Goal: Task Accomplishment & Management: Manage account settings

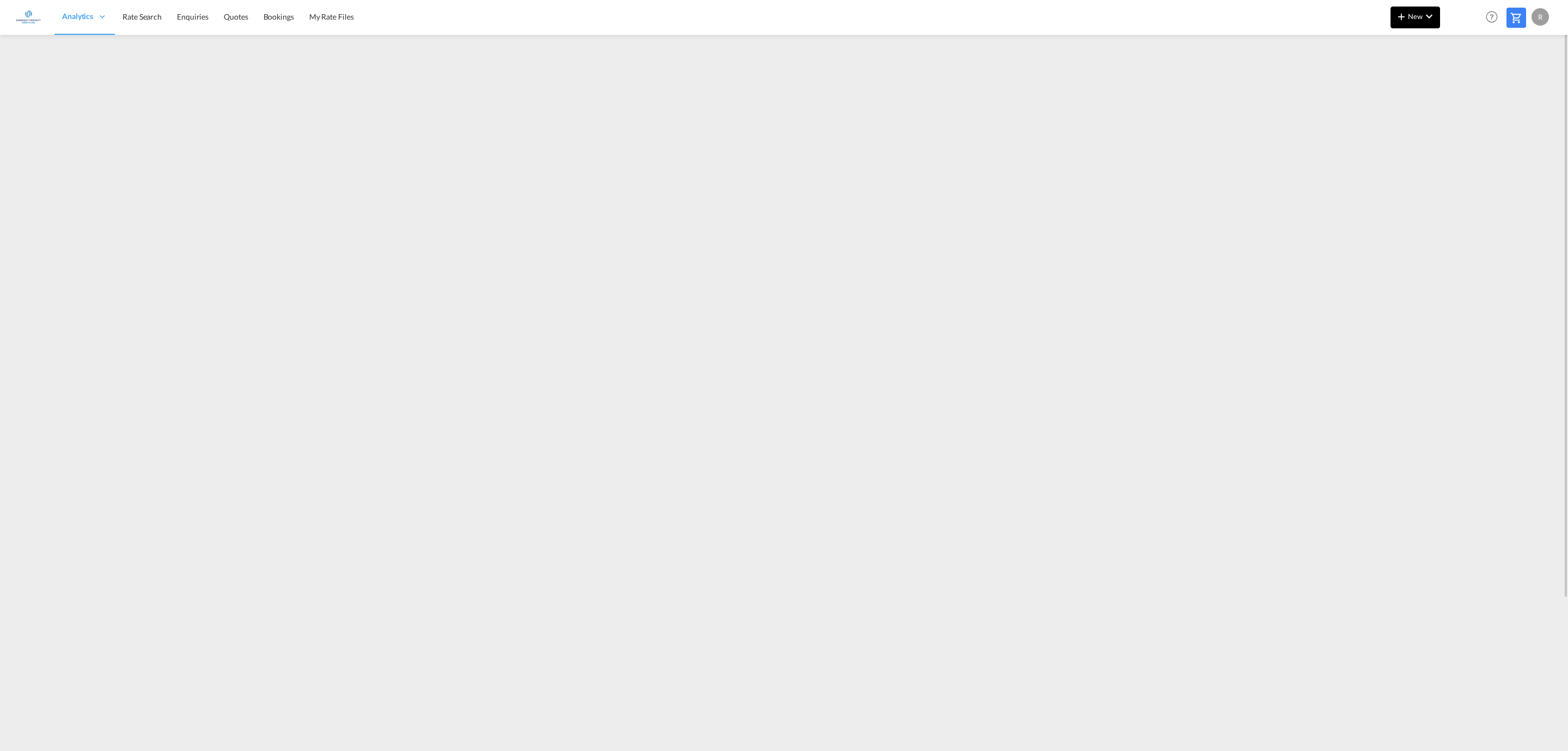
click at [1420, 13] on span "New" at bounding box center [1415, 16] width 41 height 9
click at [1467, 79] on span "Ratesheet" at bounding box center [1460, 81] width 12 height 22
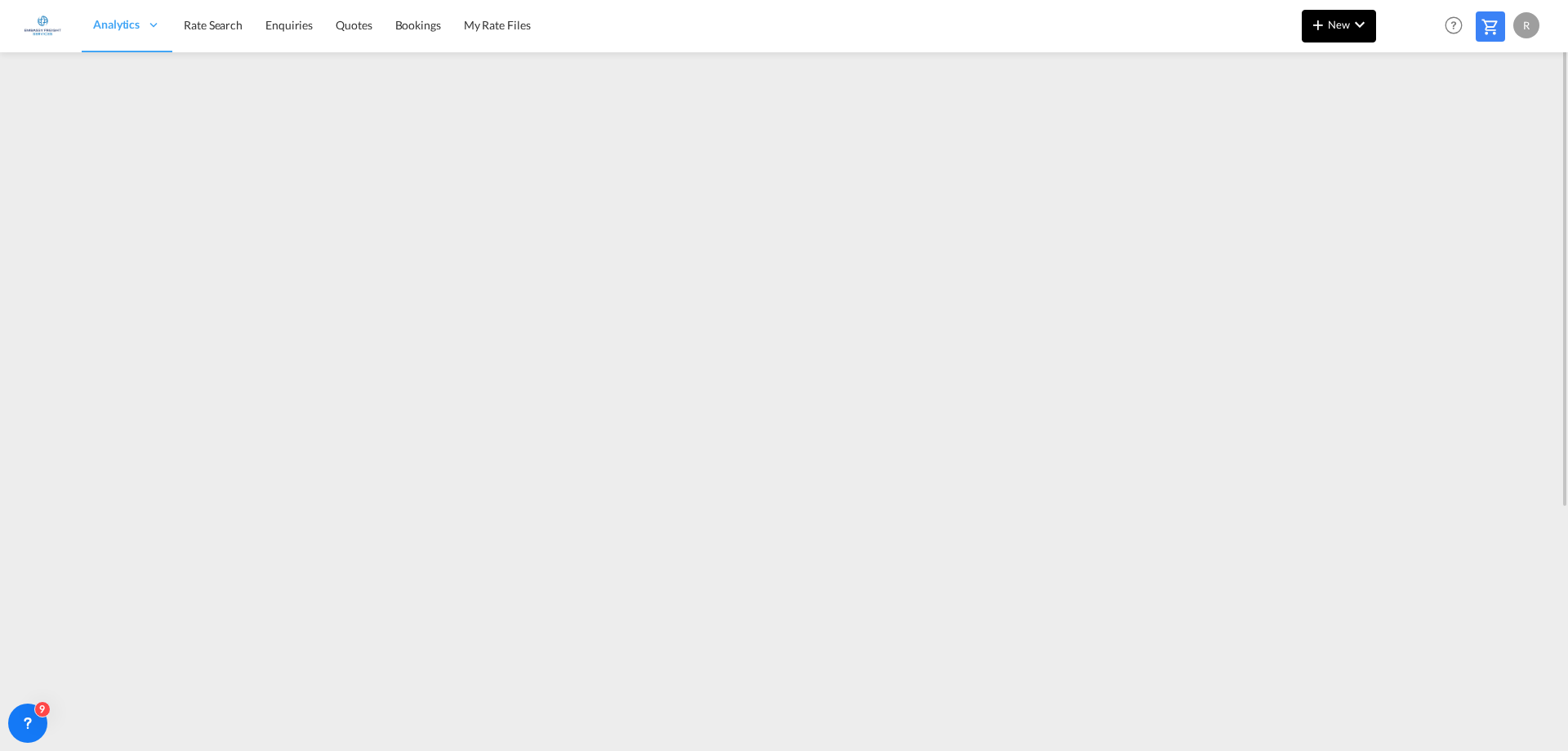
click at [1329, 38] on button "New" at bounding box center [1340, 26] width 74 height 32
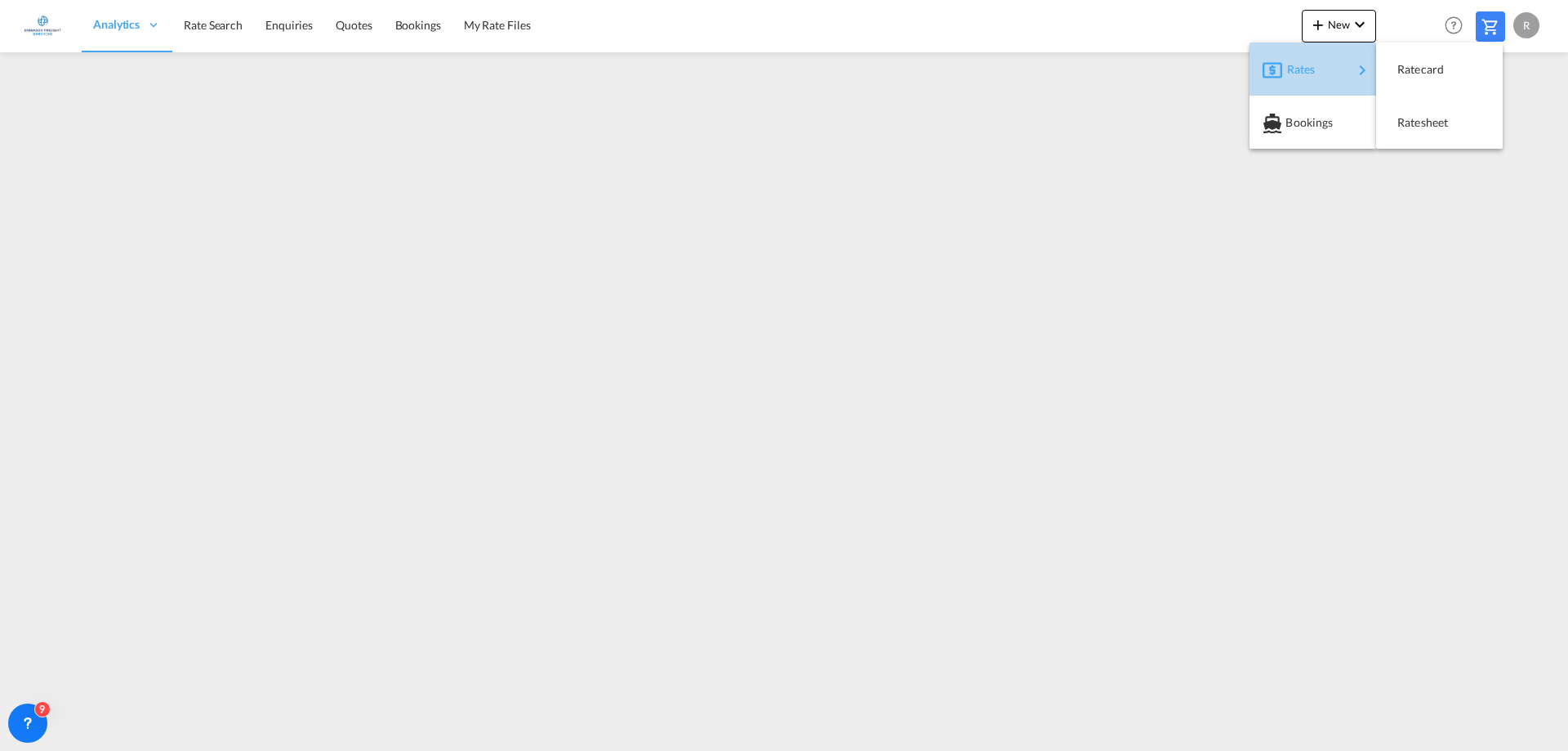
click at [1333, 63] on div "Rates" at bounding box center [1320, 70] width 65 height 41
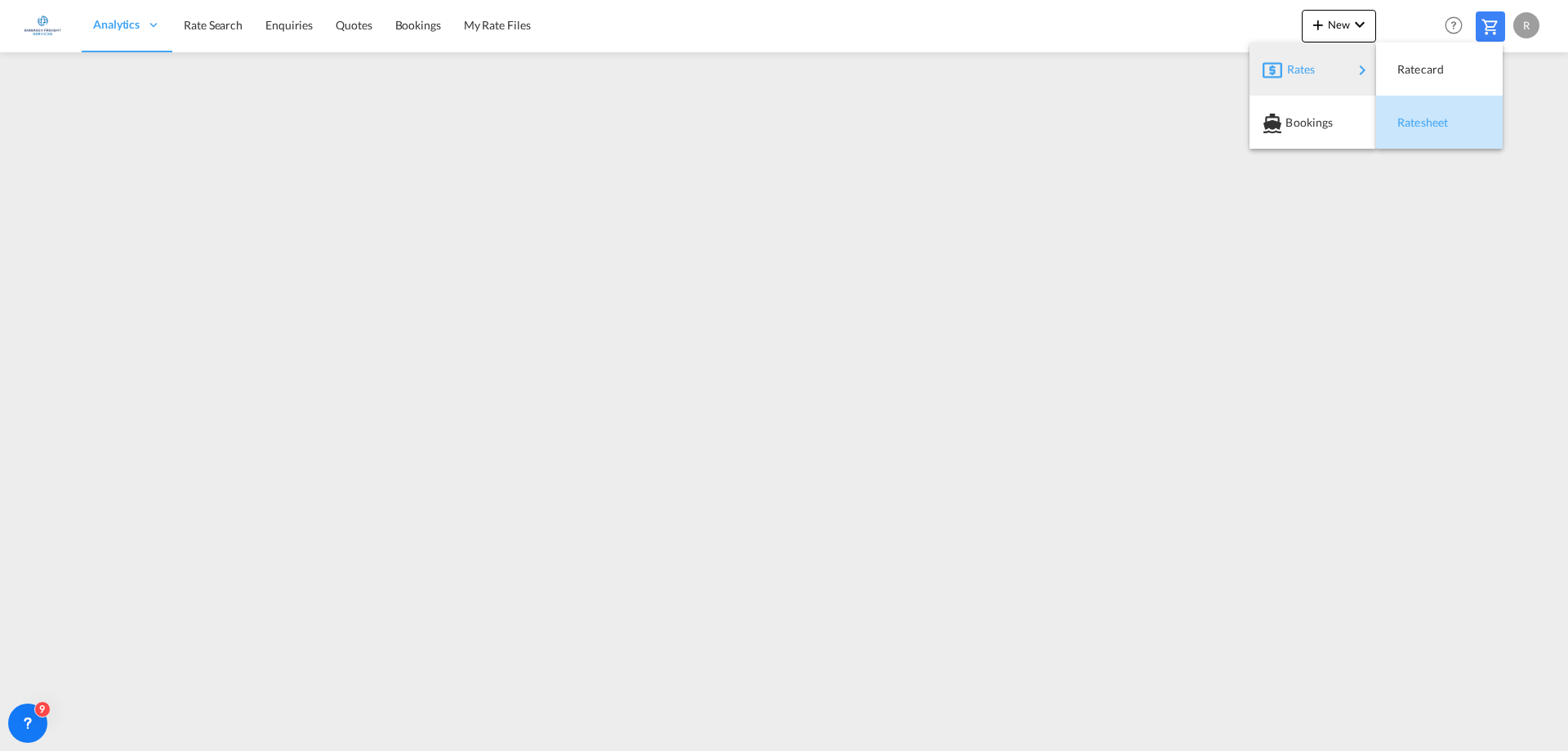
click at [1416, 121] on span "Ratesheet" at bounding box center [1406, 122] width 18 height 32
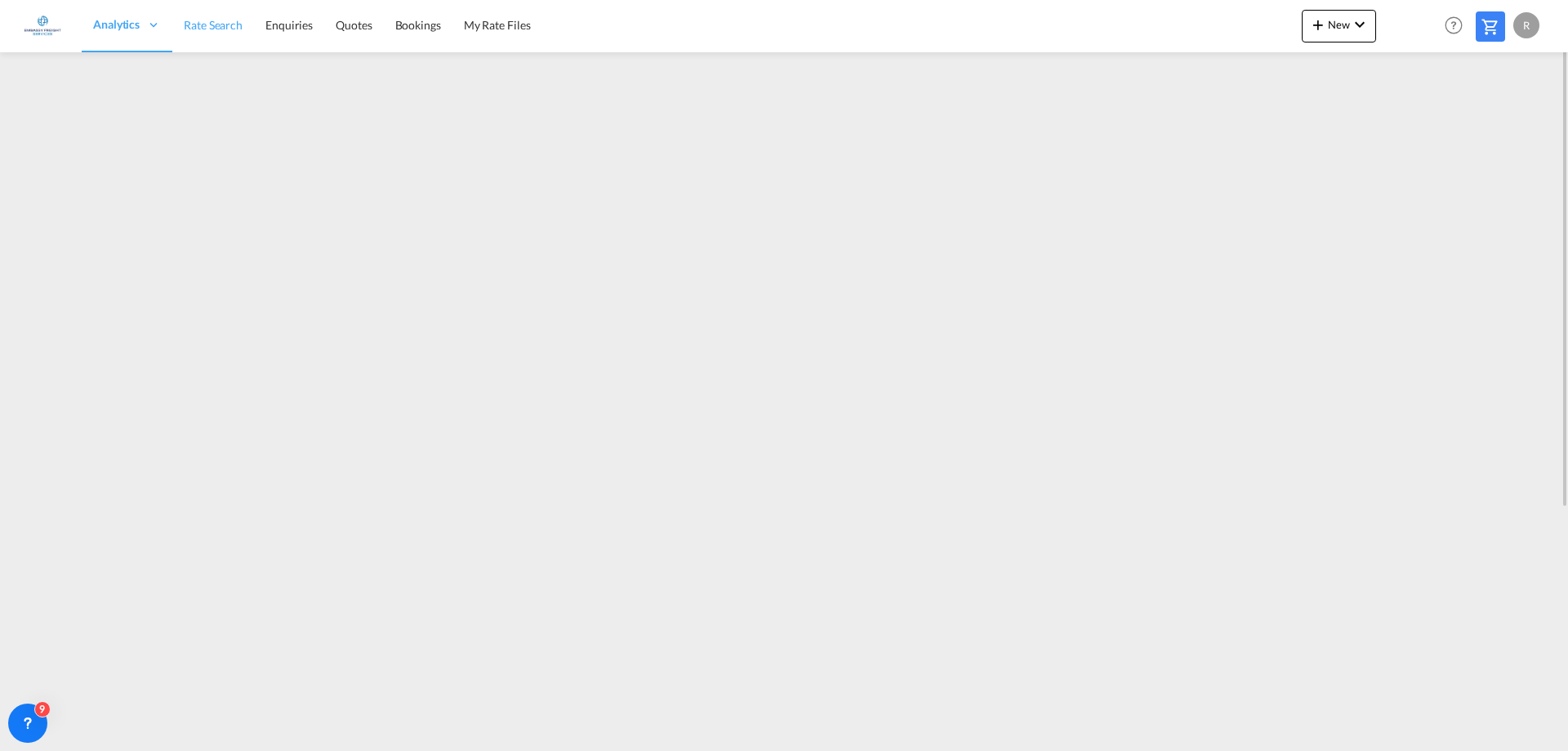
click at [244, 29] on link "Rate Search" at bounding box center [214, 25] width 82 height 53
click at [1337, 32] on button "New" at bounding box center [1340, 26] width 74 height 32
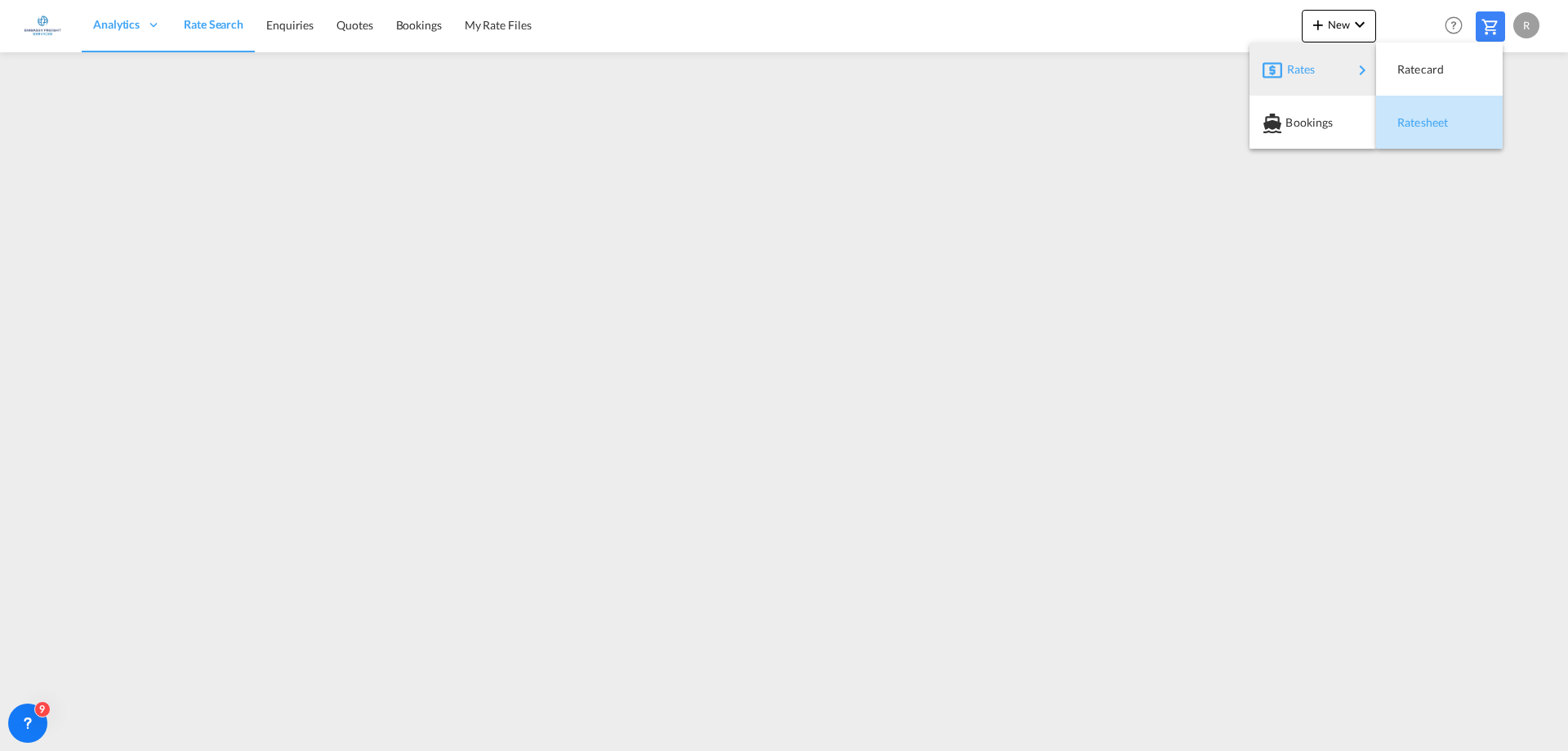
click at [1416, 122] on span "Ratesheet" at bounding box center [1406, 122] width 18 height 32
